Goal: Task Accomplishment & Management: Manage account settings

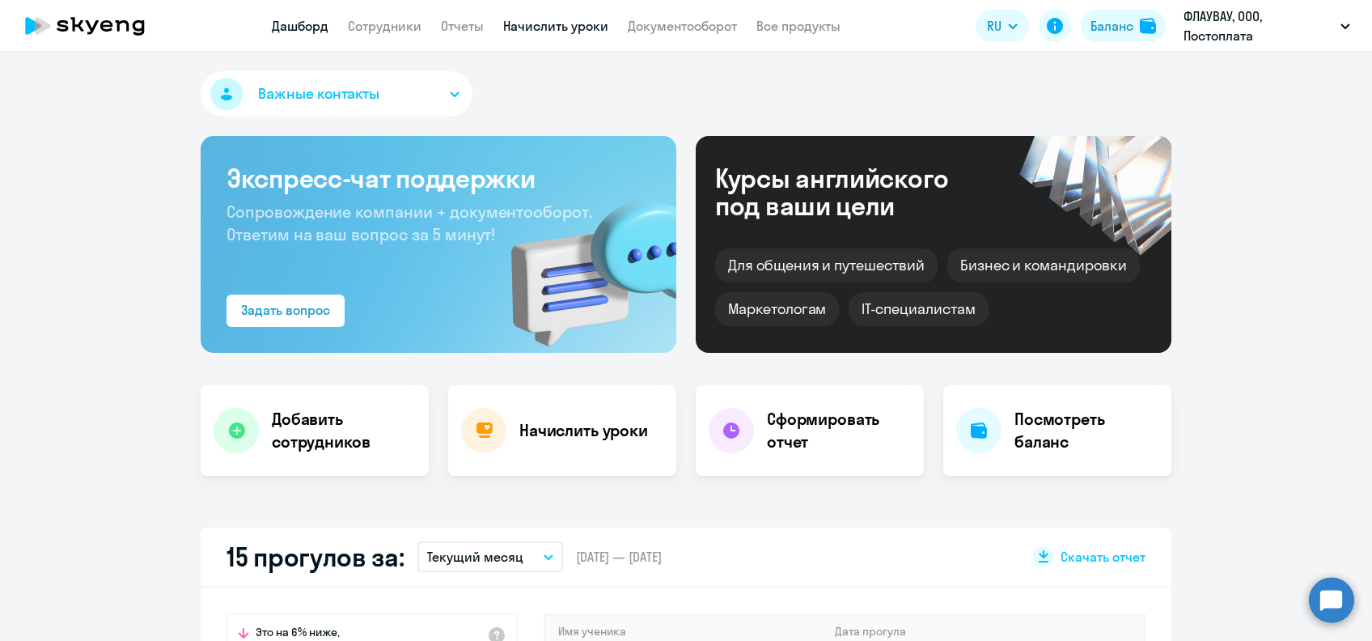
click at [566, 23] on link "Начислить уроки" at bounding box center [555, 26] width 105 height 16
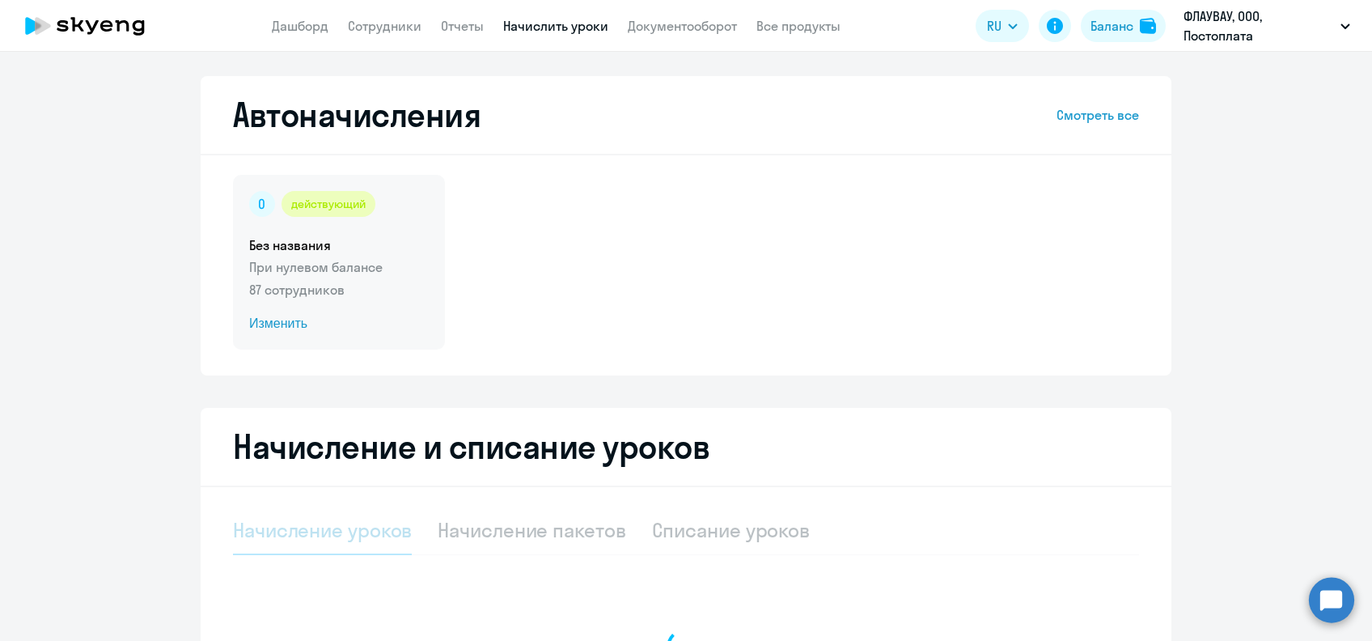
select select "10"
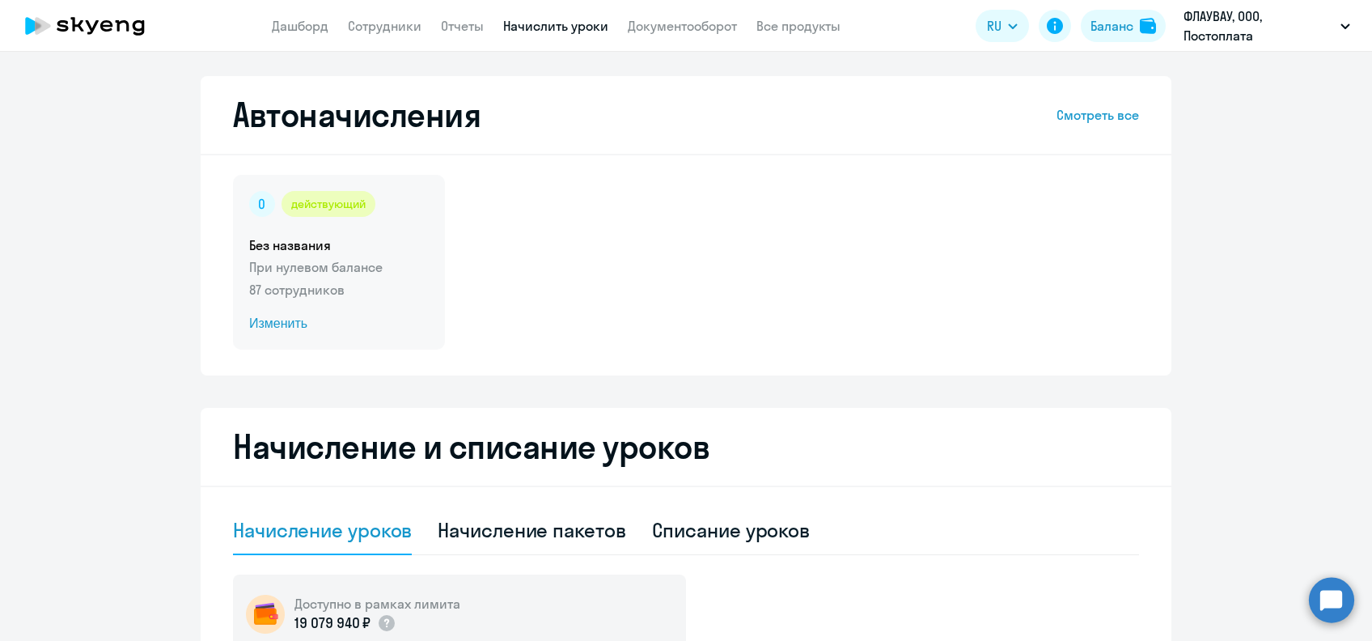
click at [268, 316] on span "Изменить" at bounding box center [339, 323] width 180 height 19
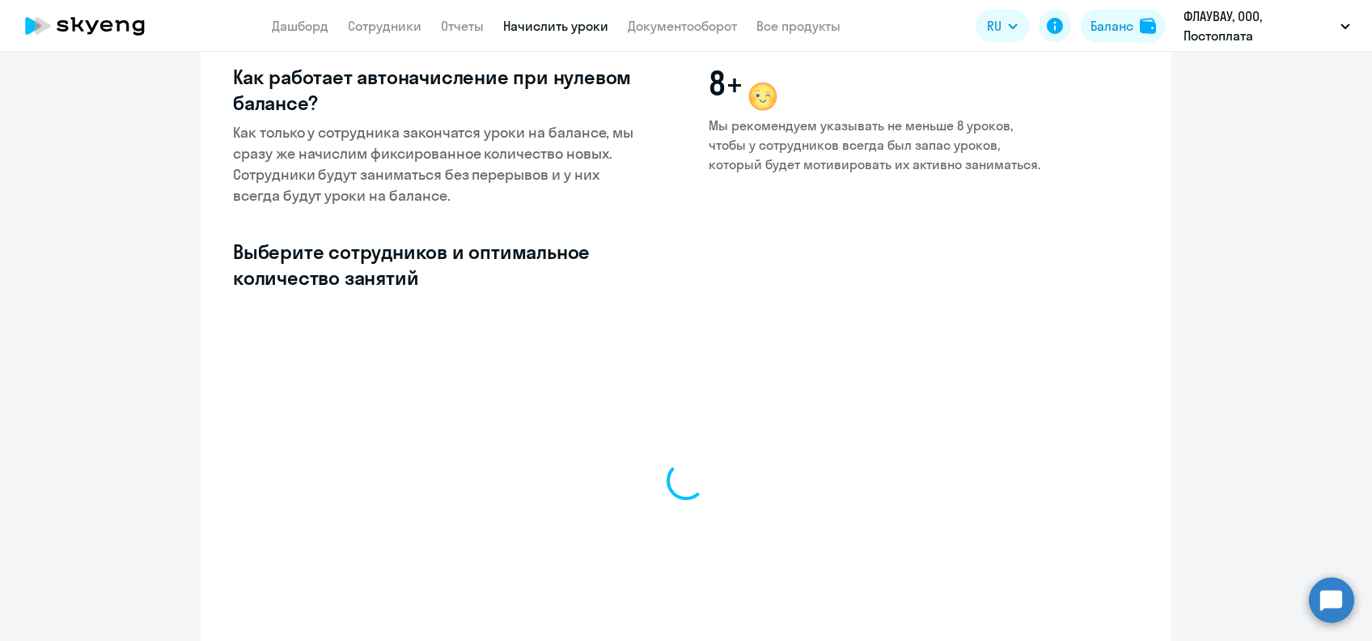
select select "10"
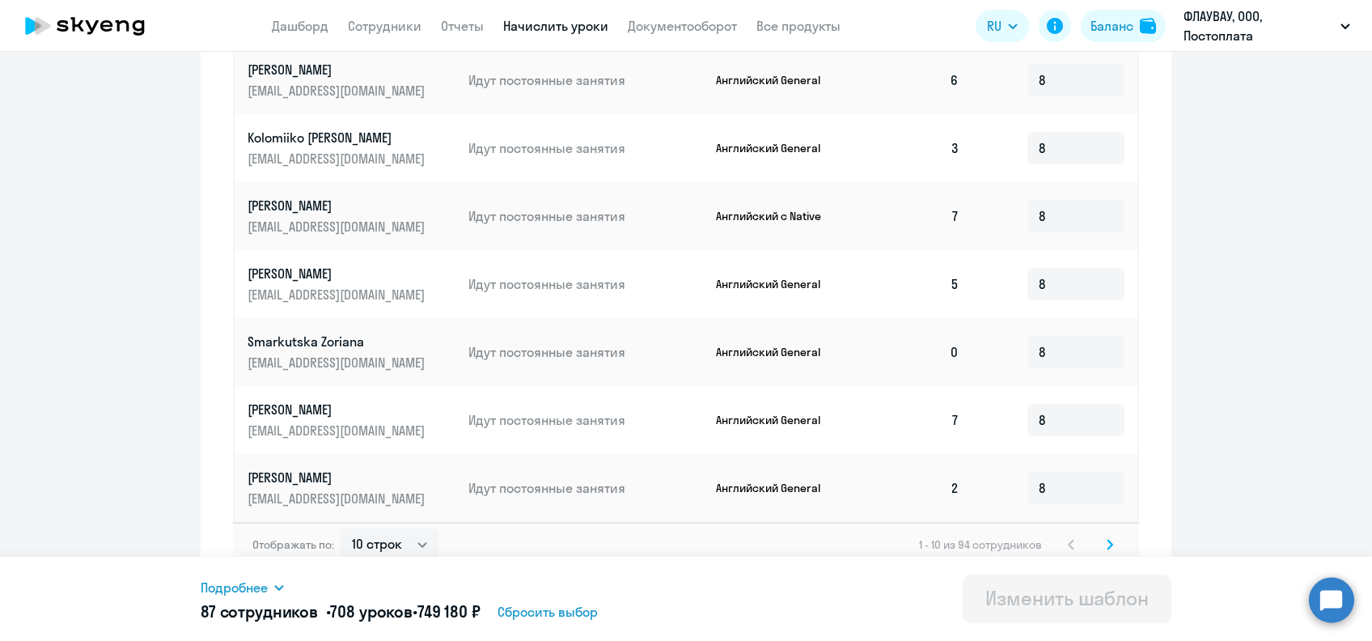
scroll to position [783, 0]
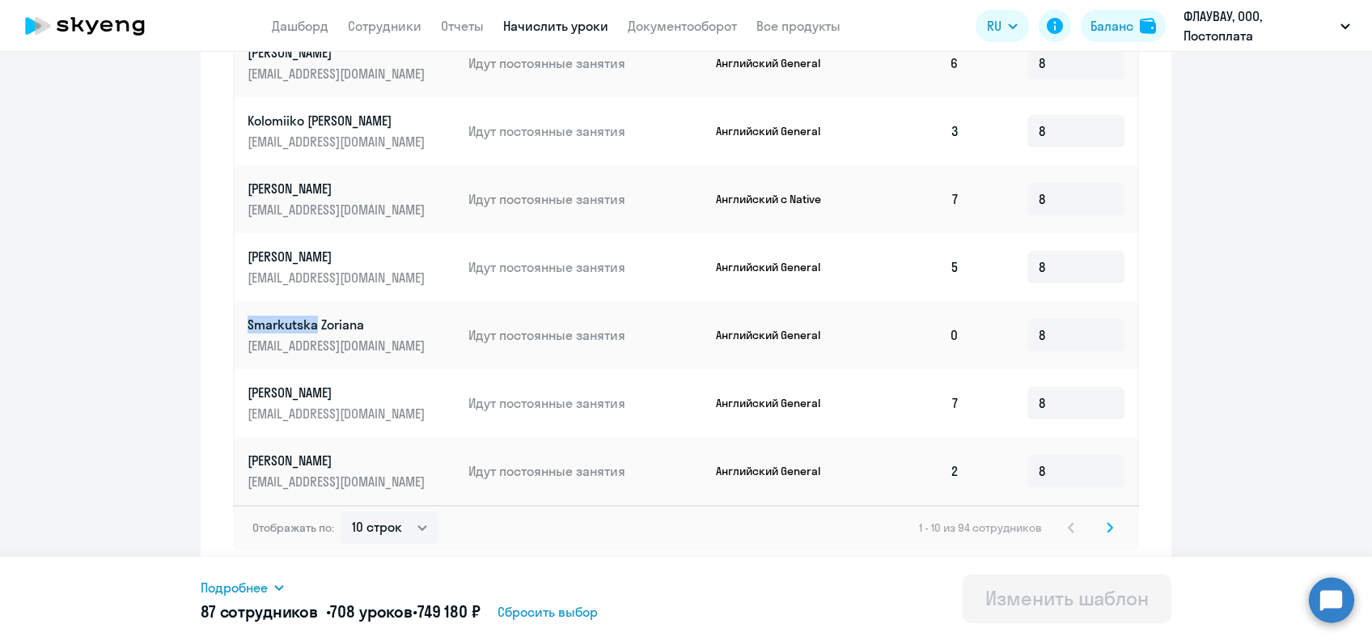
drag, startPoint x: 238, startPoint y: 318, endPoint x: 308, endPoint y: 326, distance: 70.9
click at [308, 326] on td "Smarkutska Zoriana [EMAIL_ADDRESS][DOMAIN_NAME]" at bounding box center [345, 335] width 221 height 68
copy p "Smarkutska"
click at [1107, 521] on svg-icon at bounding box center [1109, 527] width 19 height 19
click at [1100, 526] on svg-icon at bounding box center [1109, 527] width 19 height 19
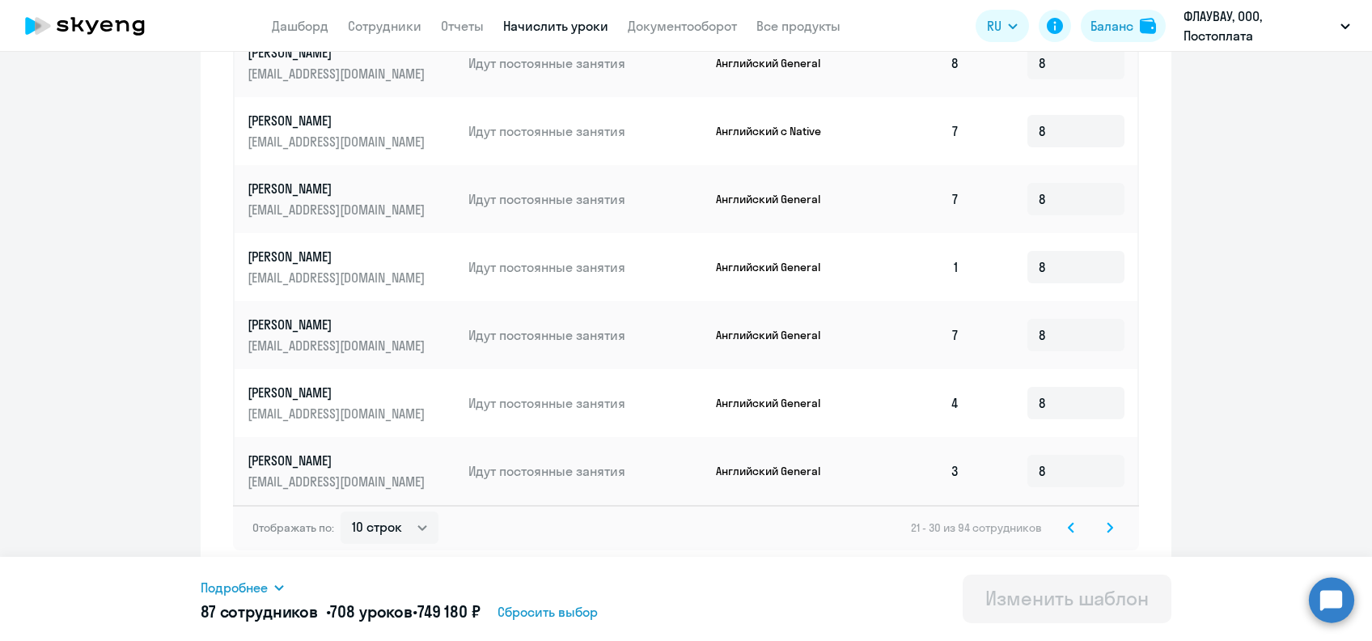
click at [1100, 533] on svg-icon at bounding box center [1109, 527] width 19 height 19
click at [1107, 522] on icon at bounding box center [1110, 527] width 6 height 11
click at [1104, 534] on svg-icon at bounding box center [1109, 527] width 19 height 19
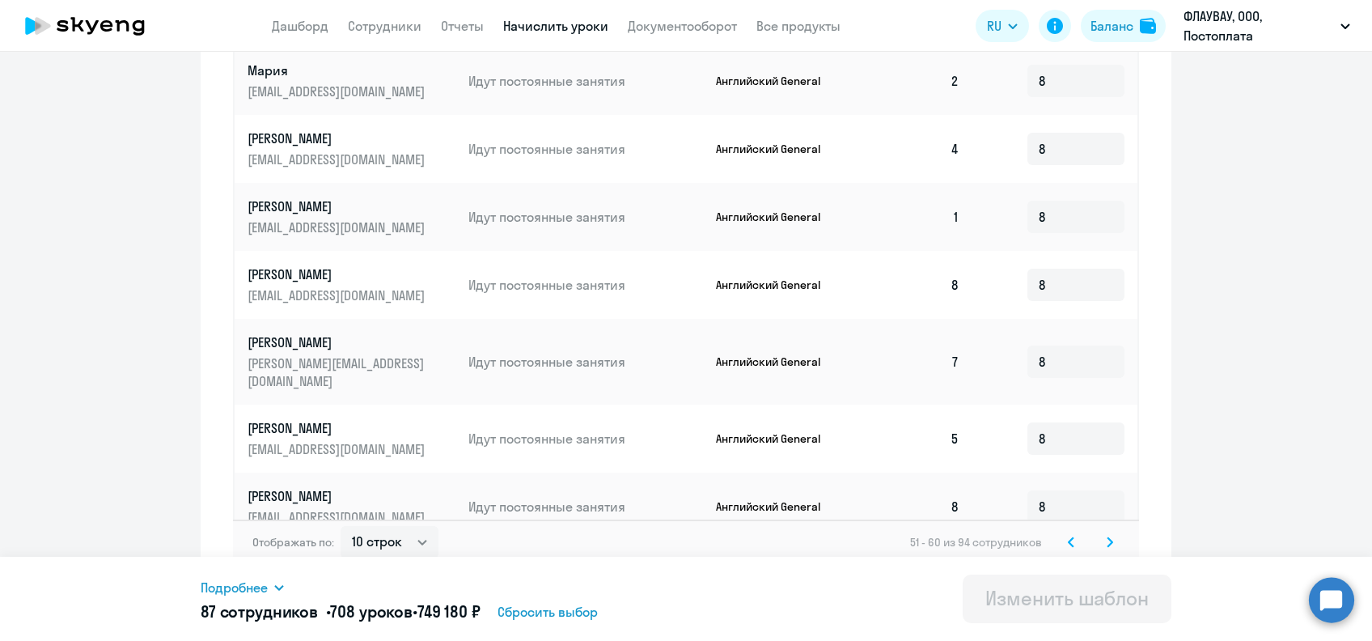
click at [1108, 537] on icon at bounding box center [1110, 541] width 5 height 9
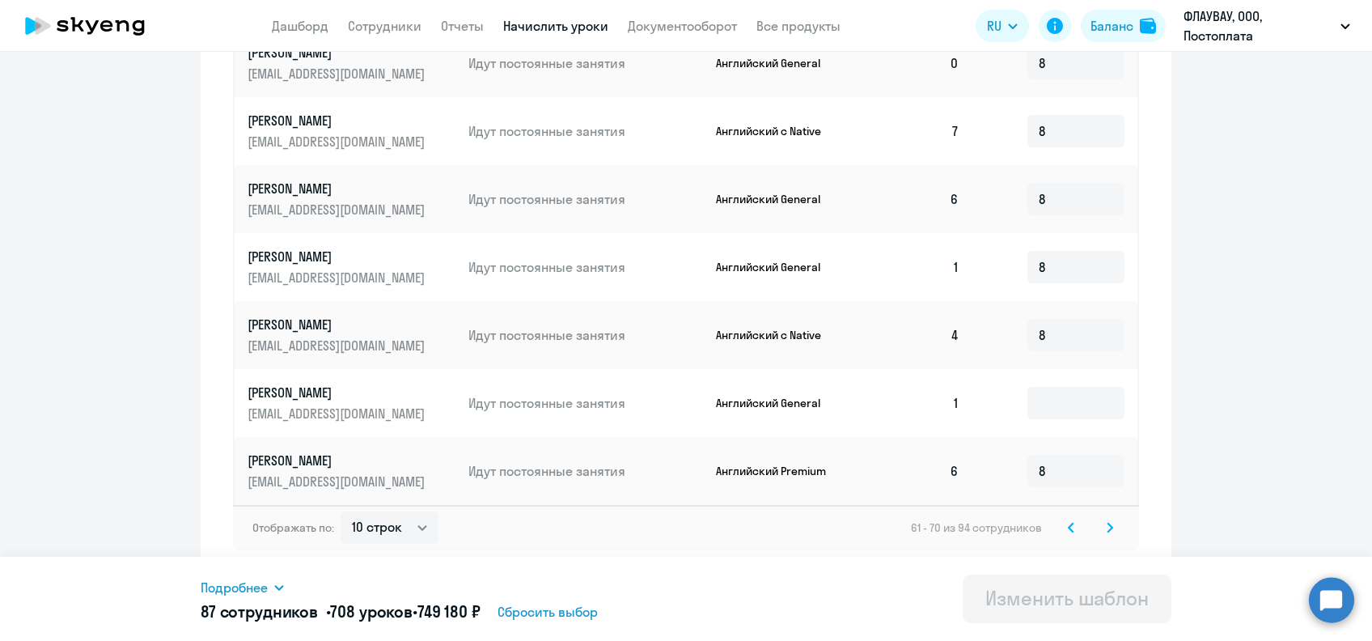
click at [1107, 528] on icon at bounding box center [1110, 527] width 6 height 11
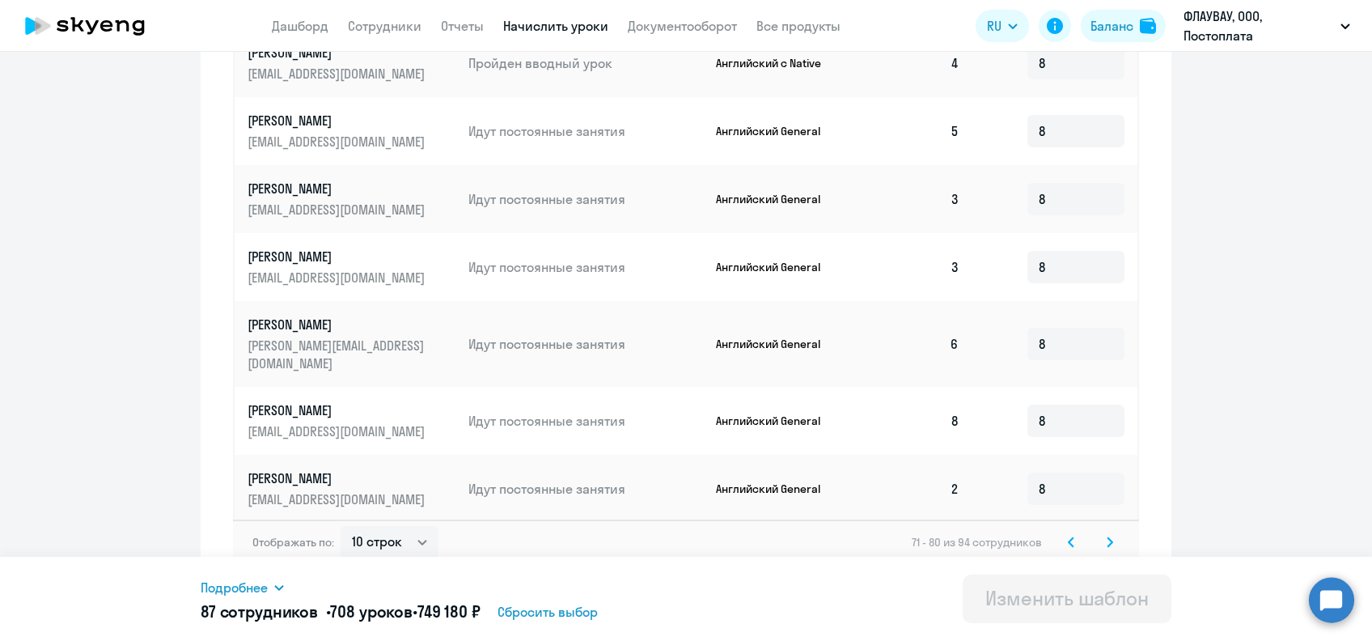
click at [1108, 537] on icon at bounding box center [1110, 541] width 5 height 9
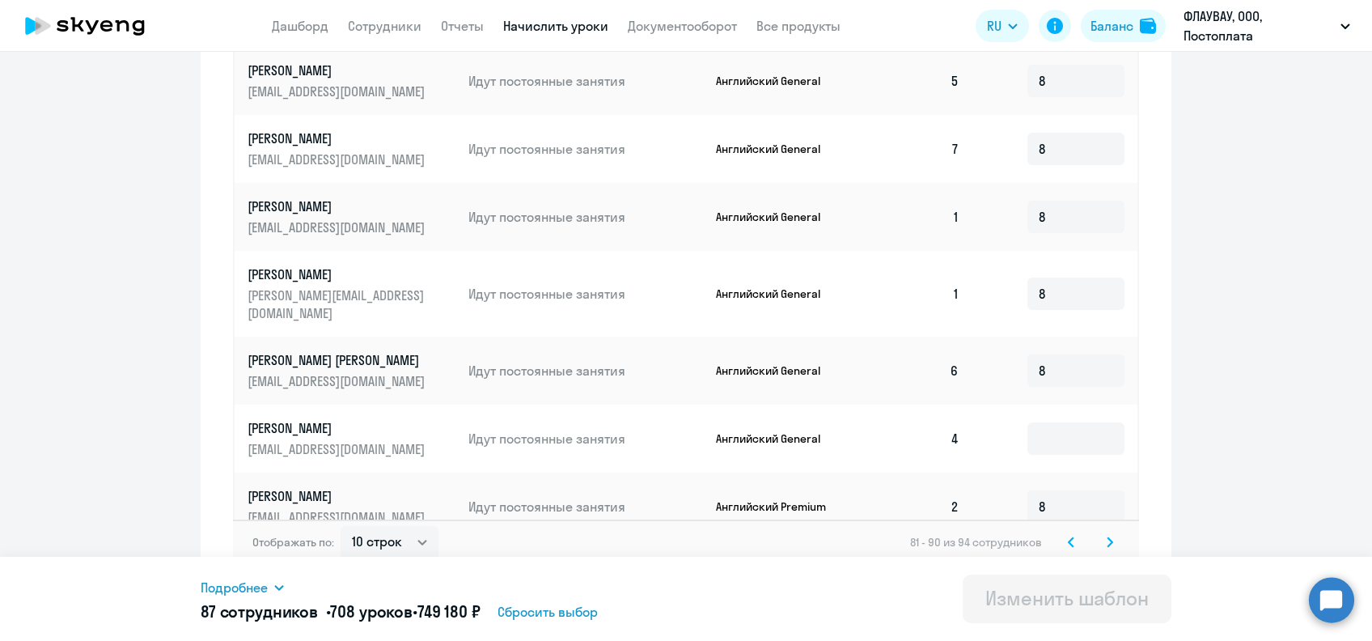
click at [1100, 532] on svg-icon at bounding box center [1109, 541] width 19 height 19
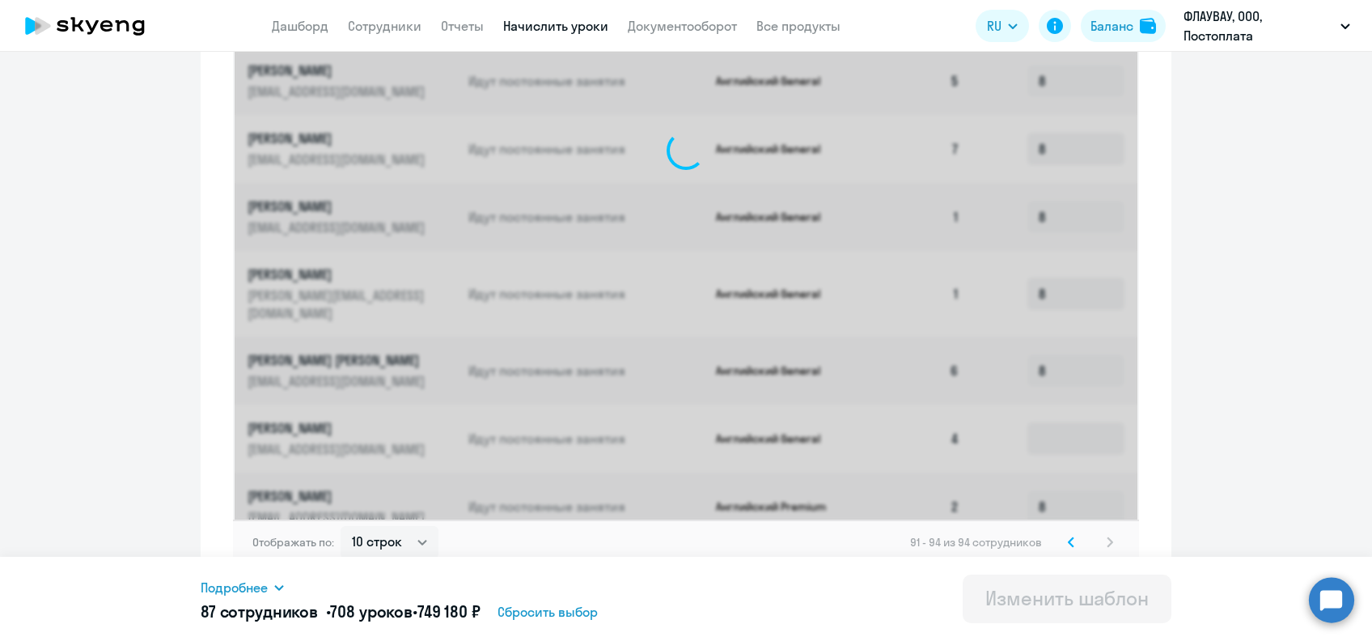
scroll to position [375, 0]
